Goal: Find specific page/section: Find specific page/section

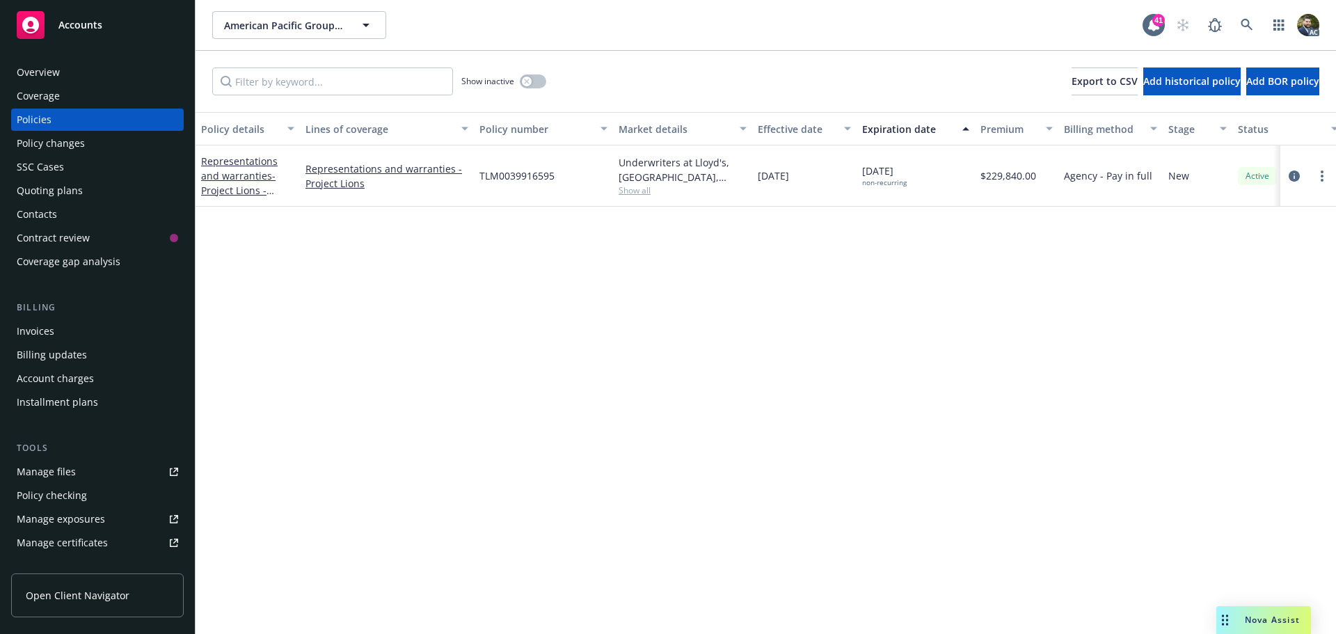
click at [1260, 624] on span "Nova Assist" at bounding box center [1272, 620] width 55 height 12
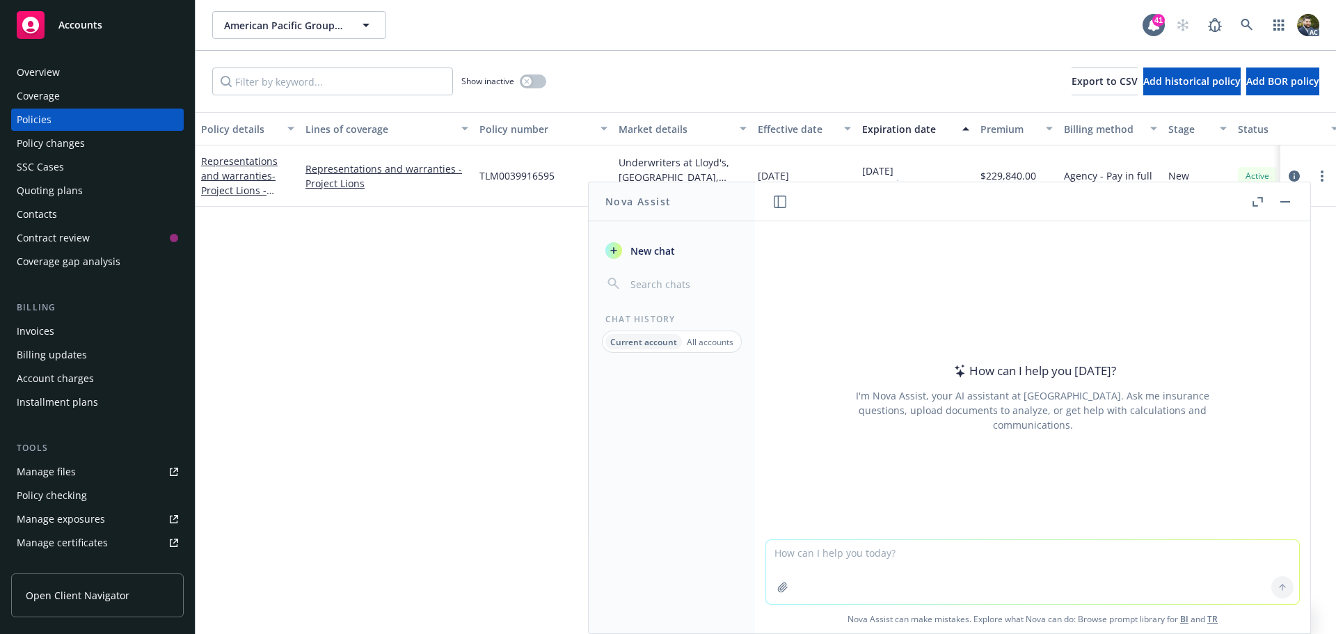
click at [831, 550] on textarea at bounding box center [1032, 572] width 533 height 64
type textarea "can a 1099 [DEMOGRAPHIC_DATA] make a workers compensation claim?"
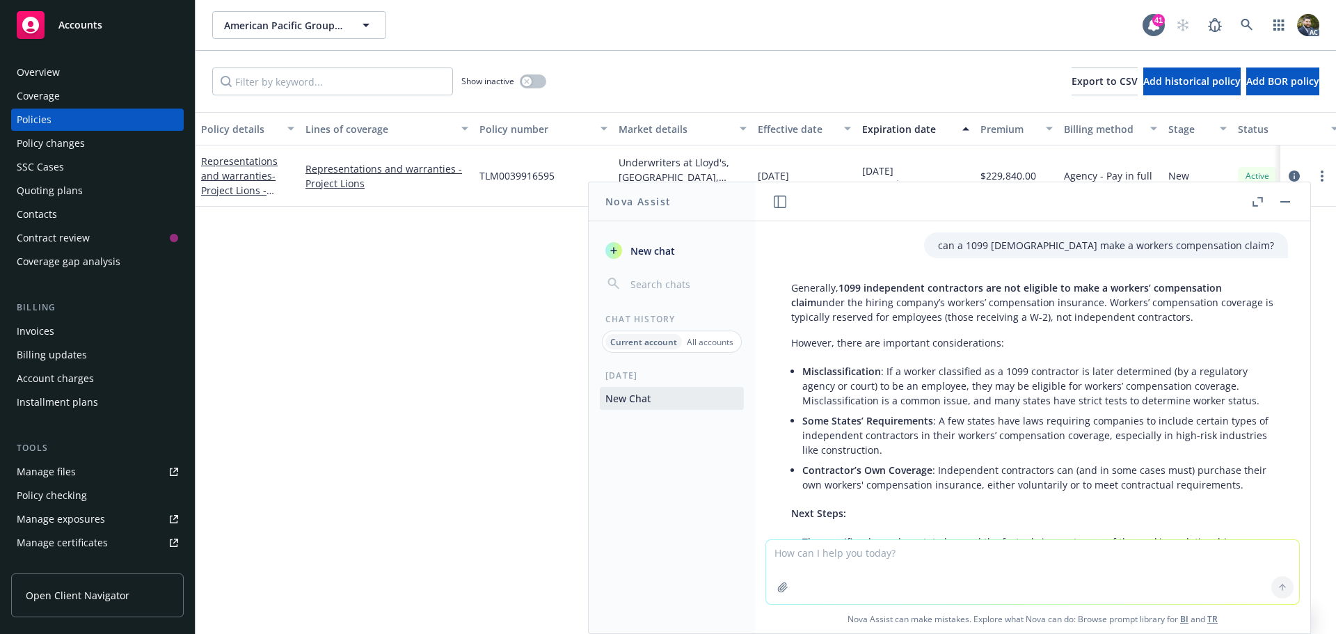
scroll to position [152, 0]
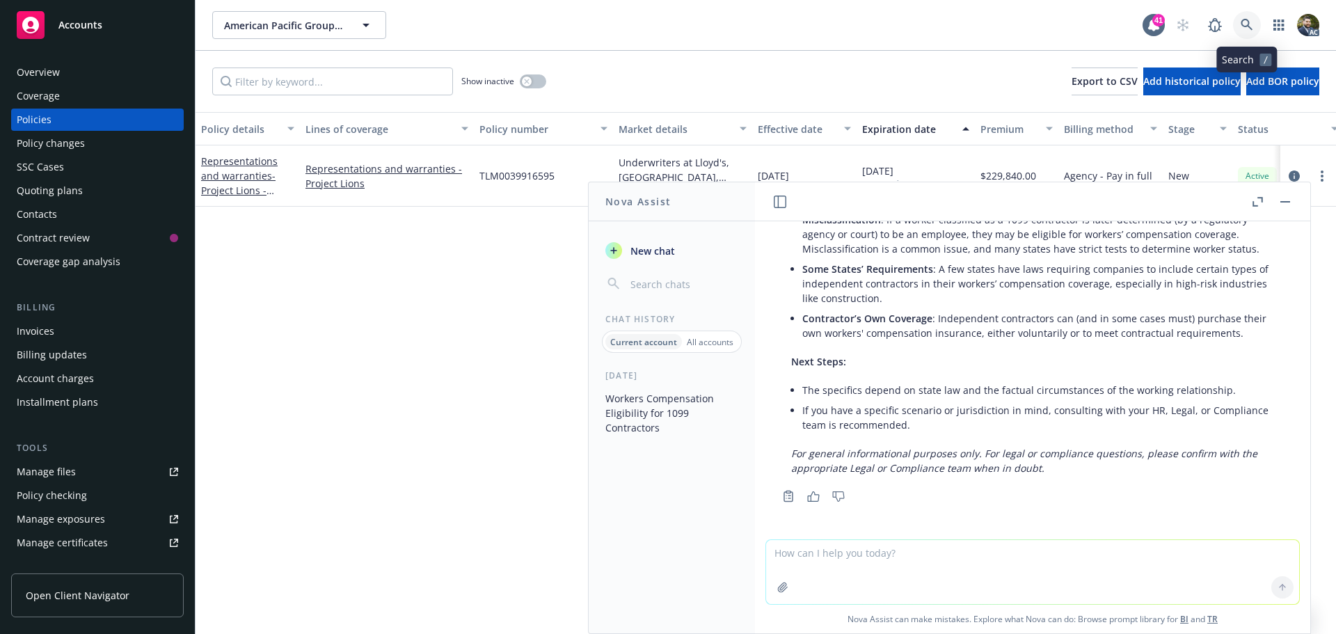
click at [1249, 20] on icon at bounding box center [1246, 25] width 13 height 13
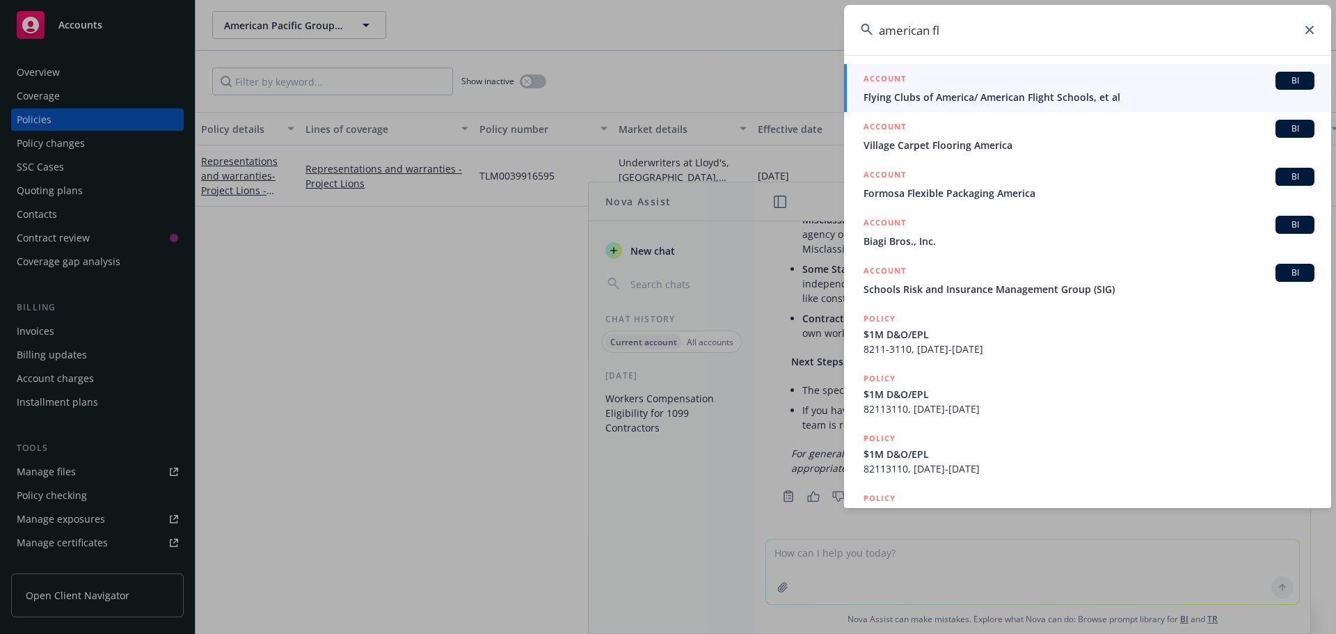
type input "american fl"
click at [1180, 95] on span "Flying Clubs of America/ American Flight Schools, et al" at bounding box center [1088, 97] width 451 height 15
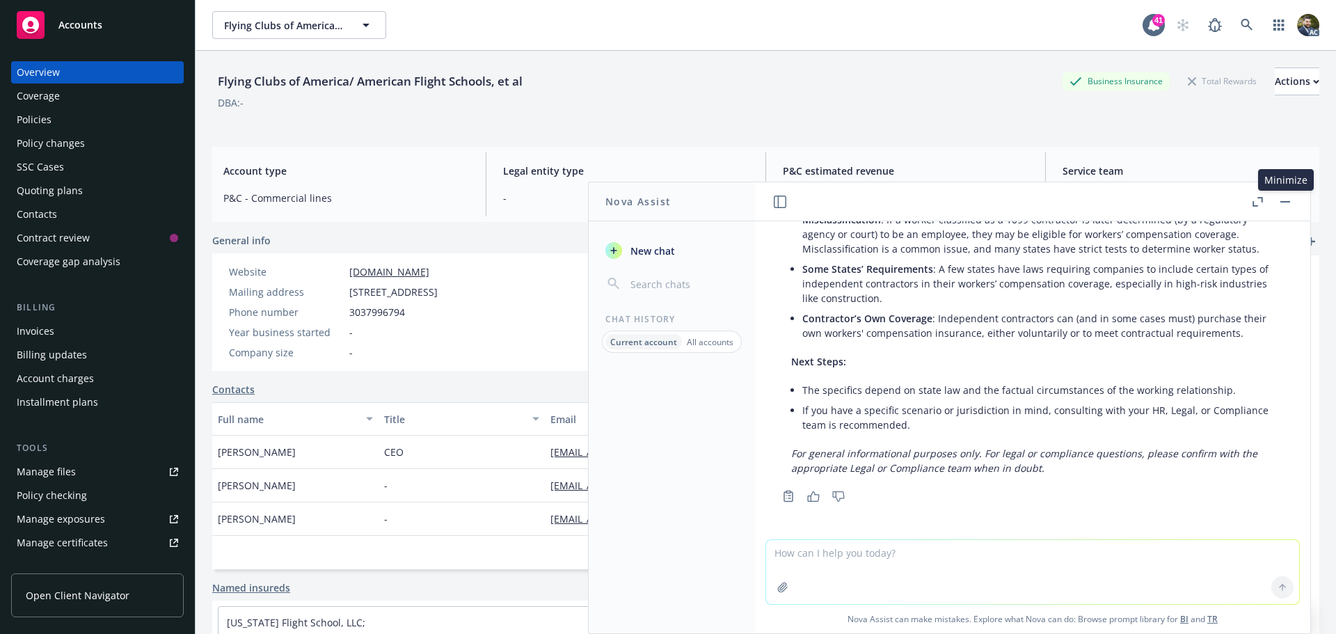
click at [1286, 198] on button "button" at bounding box center [1285, 201] width 17 height 17
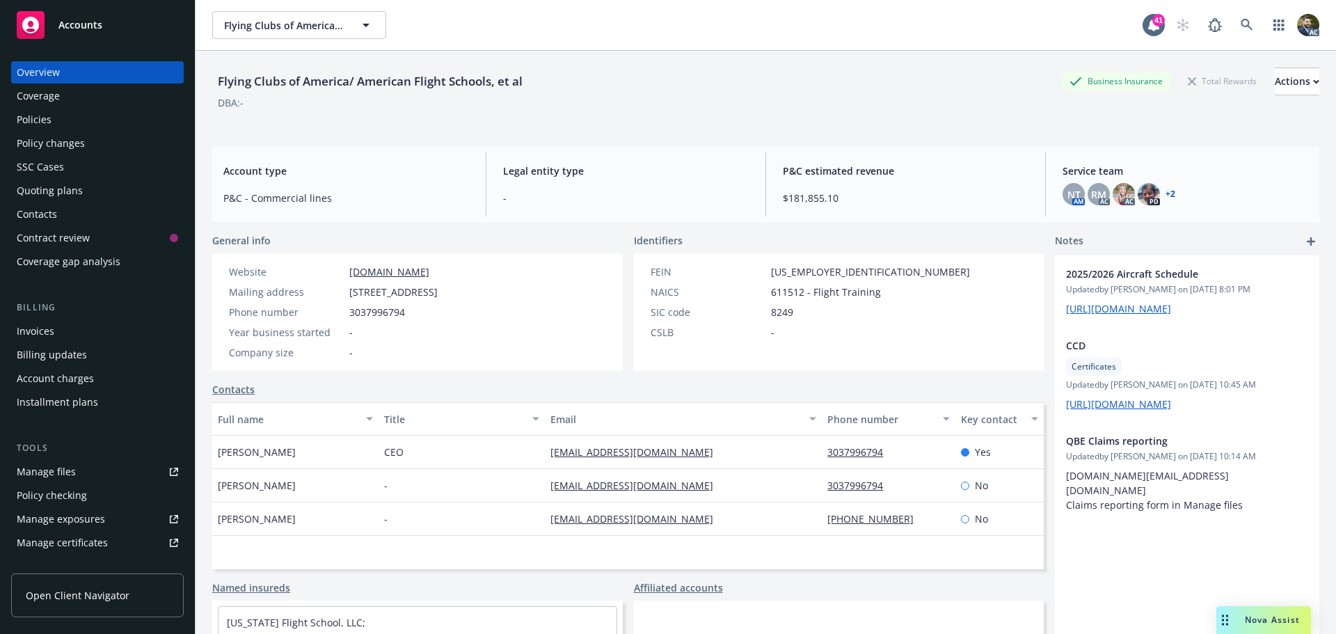
click at [56, 113] on div "Policies" at bounding box center [97, 120] width 161 height 22
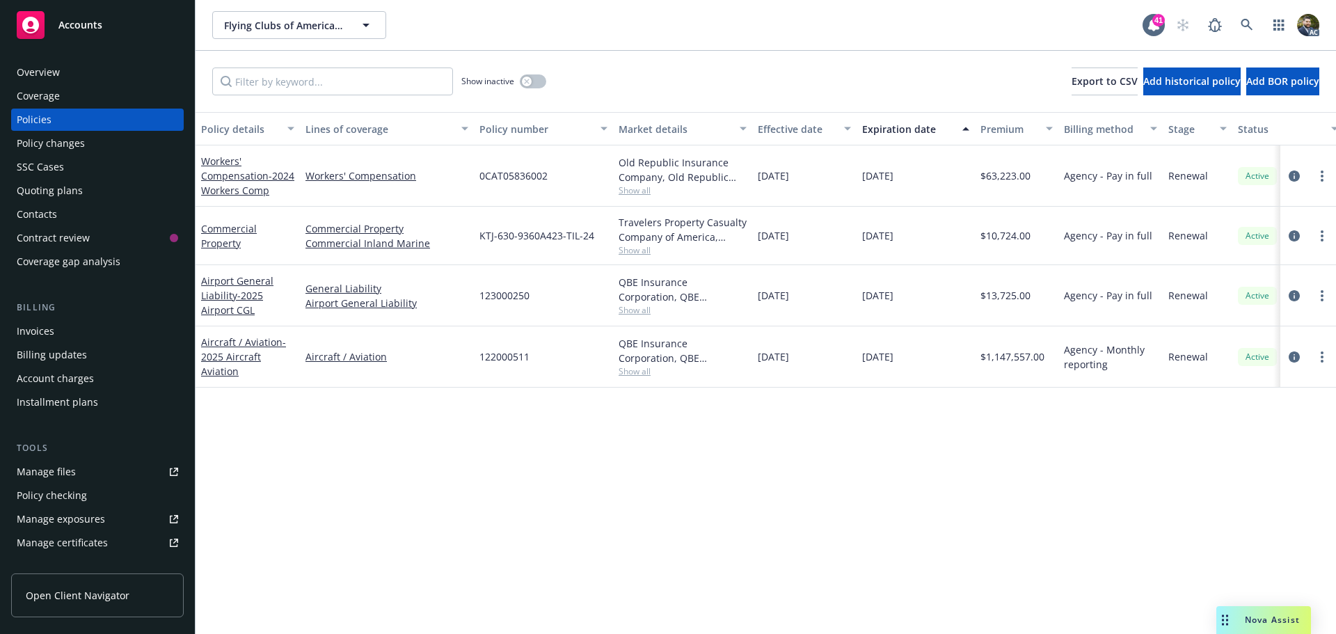
click at [90, 75] on div "Overview" at bounding box center [97, 72] width 161 height 22
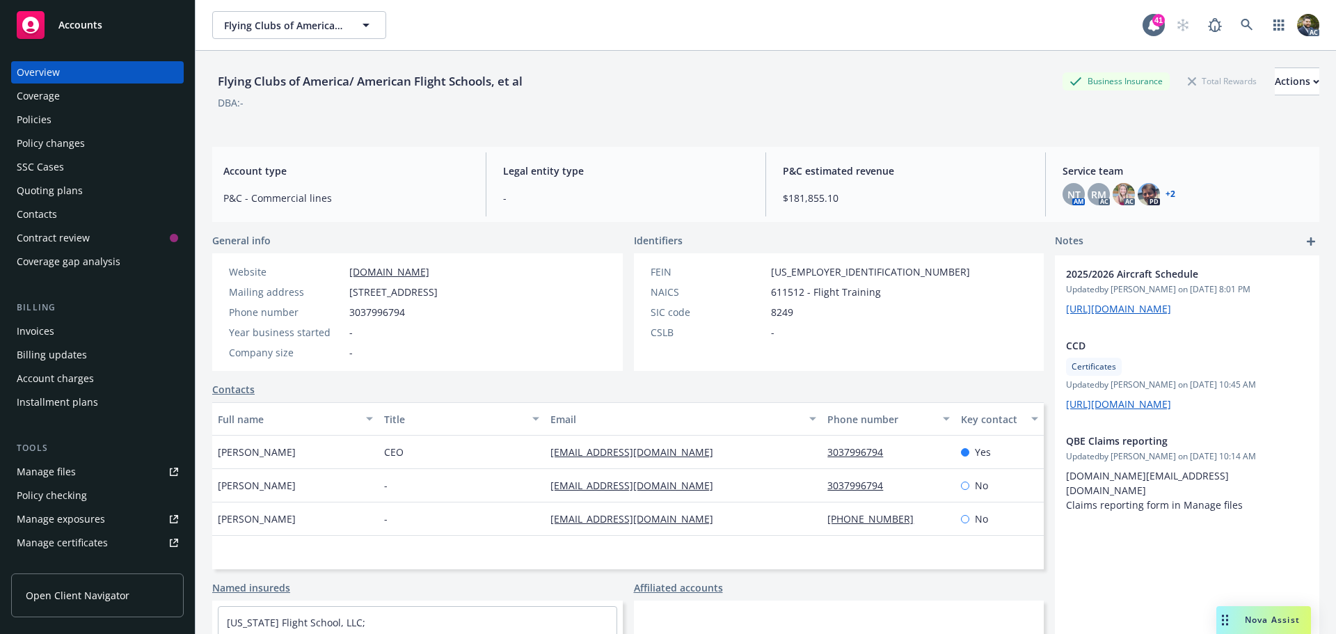
click at [1165, 197] on link "+ 2" at bounding box center [1170, 194] width 10 height 8
